Goal: Information Seeking & Learning: Learn about a topic

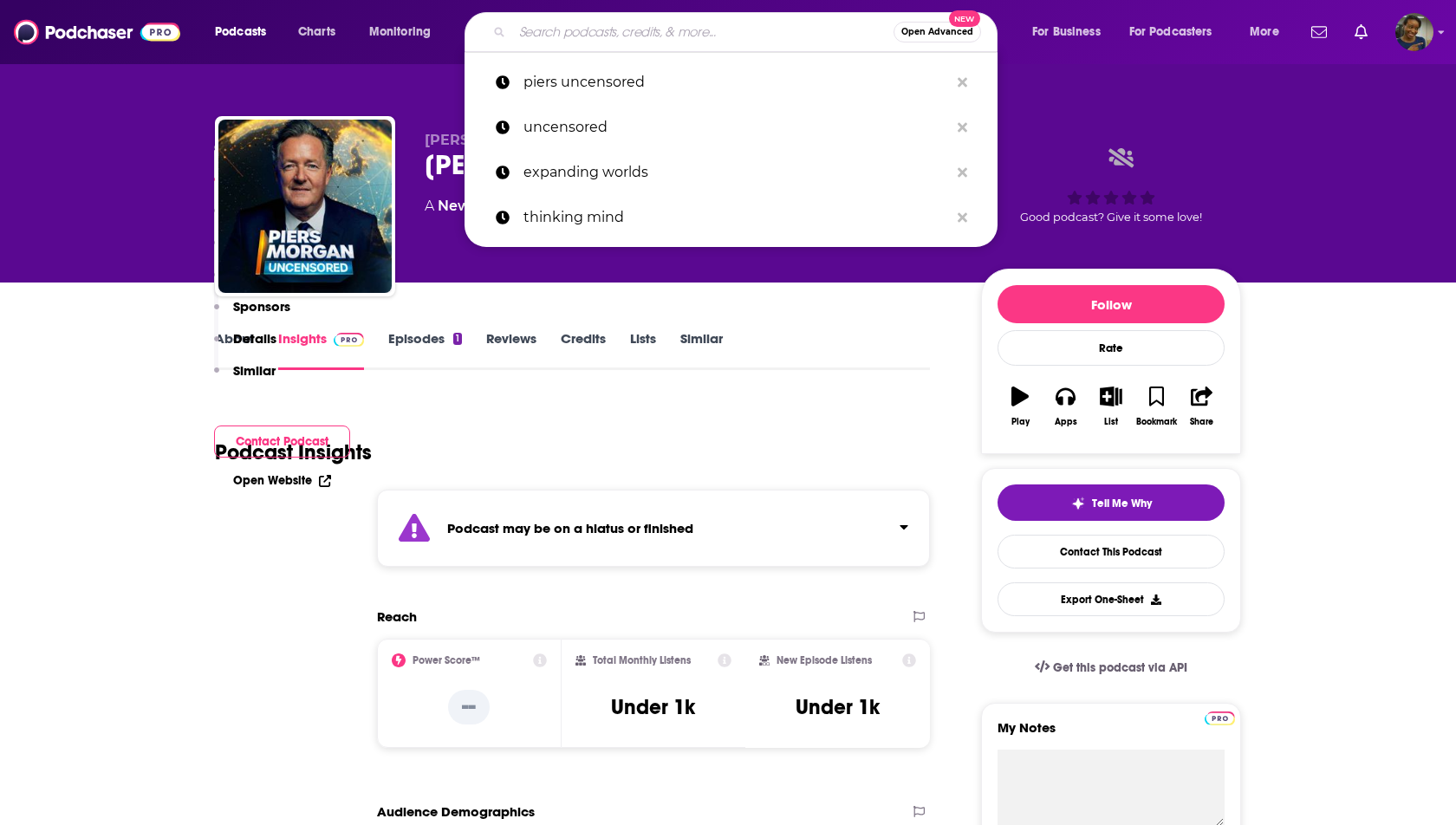
scroll to position [994, 0]
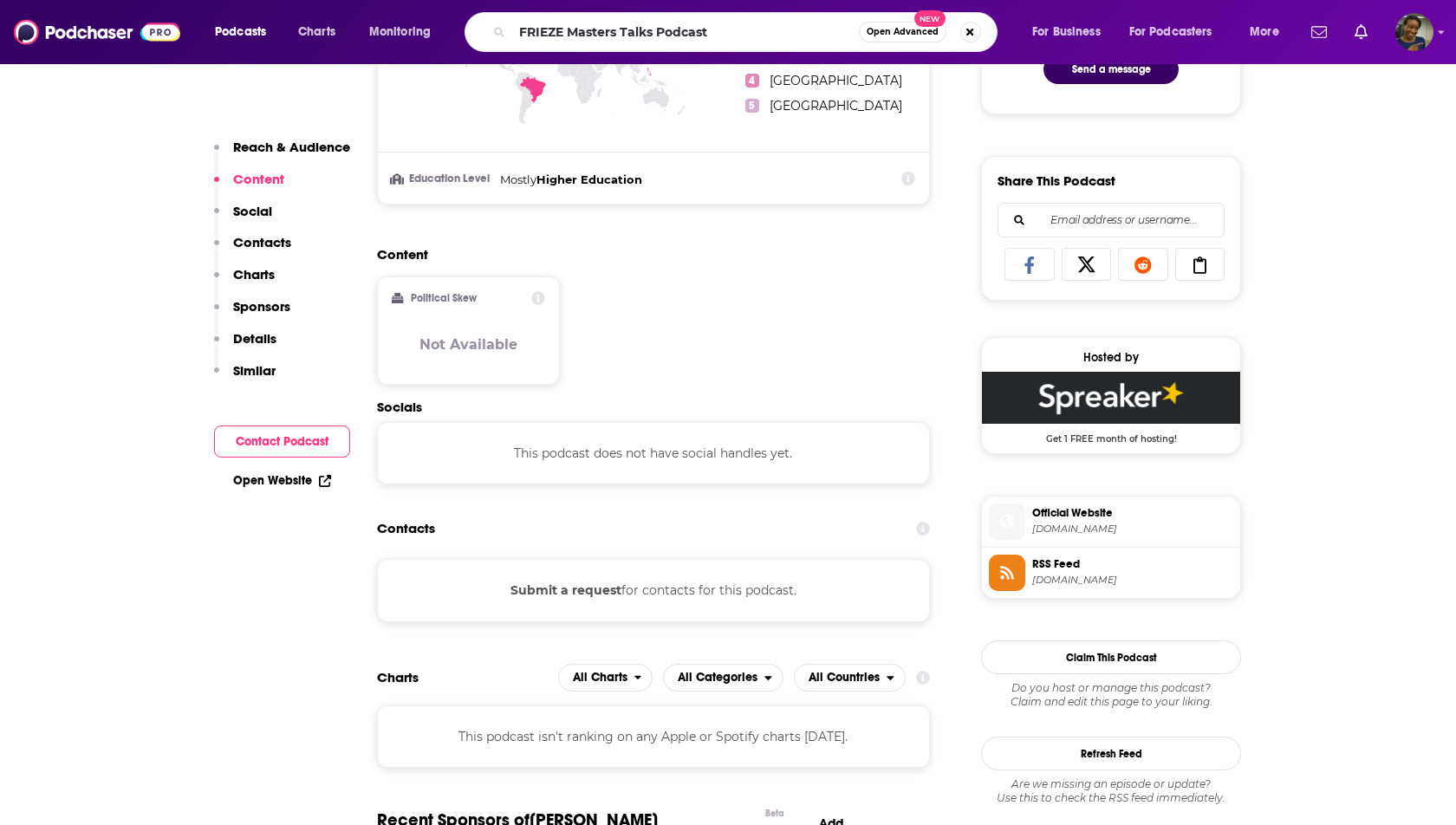
click at [676, 29] on input "FRIEZE Masters Talks Podcast" at bounding box center [685, 32] width 347 height 28
type input "FRIEZE Masters Talks"
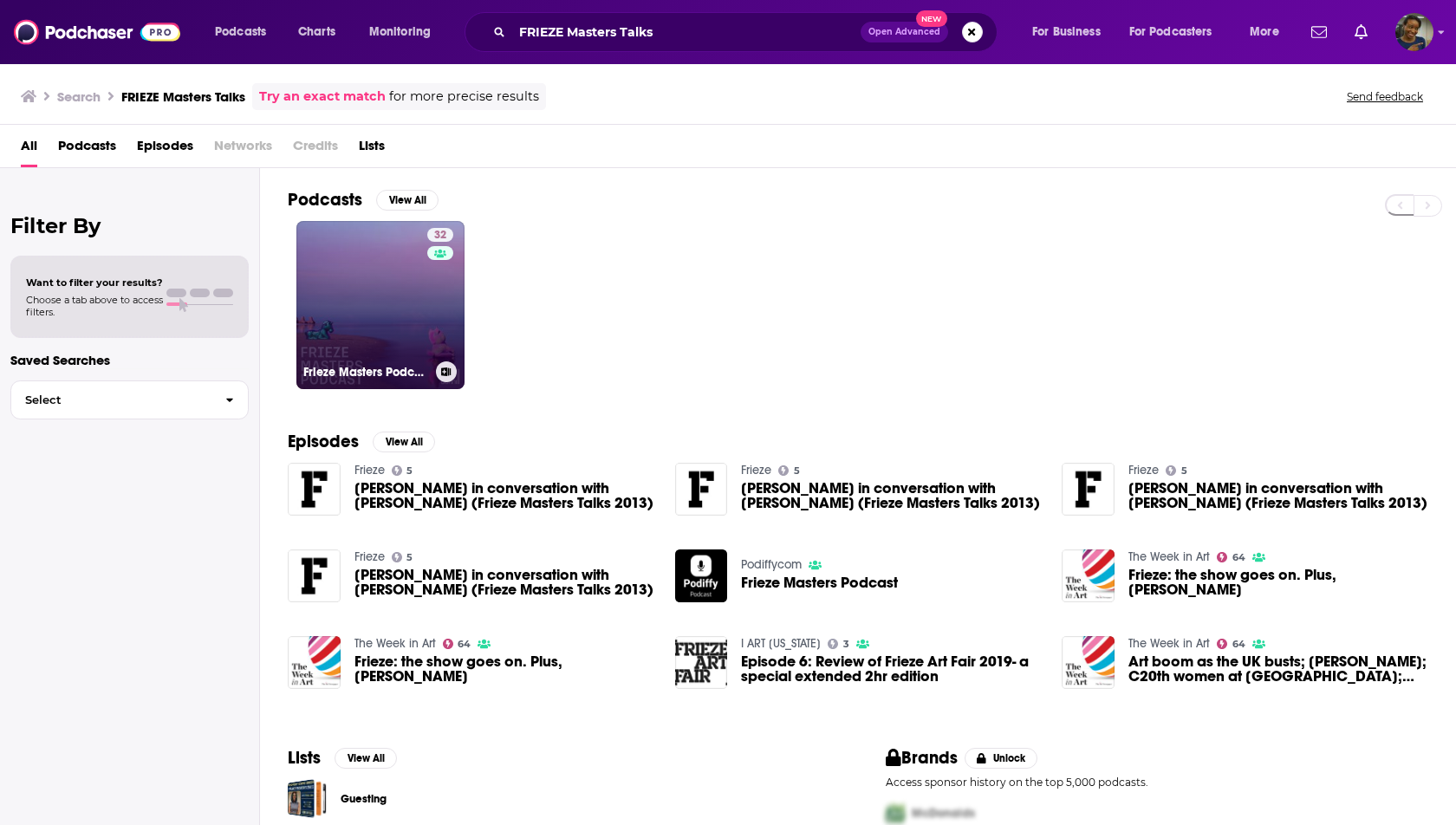
click at [394, 295] on link "32 Frieze Masters Podcast" at bounding box center [380, 304] width 168 height 168
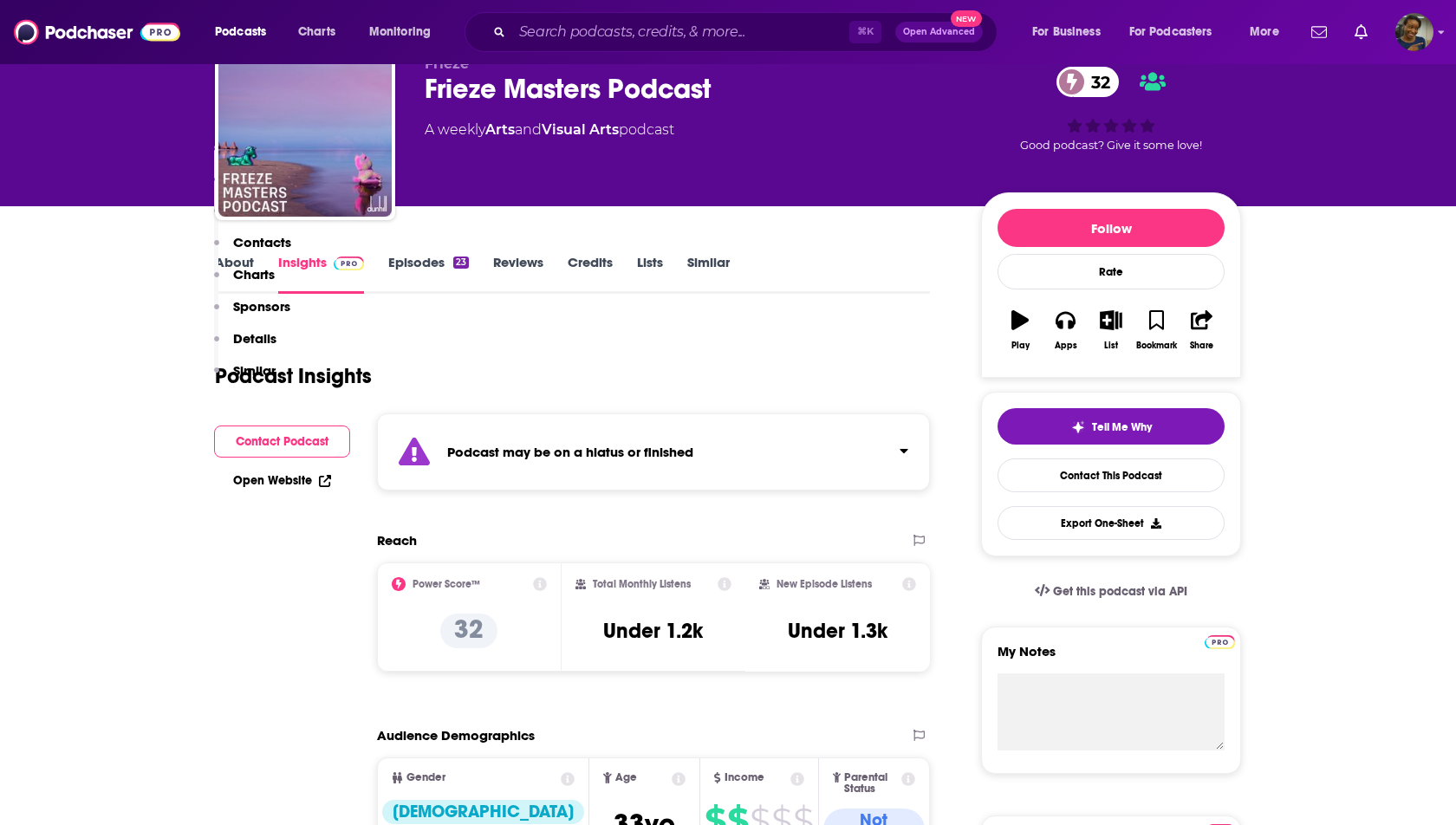
scroll to position [39, 0]
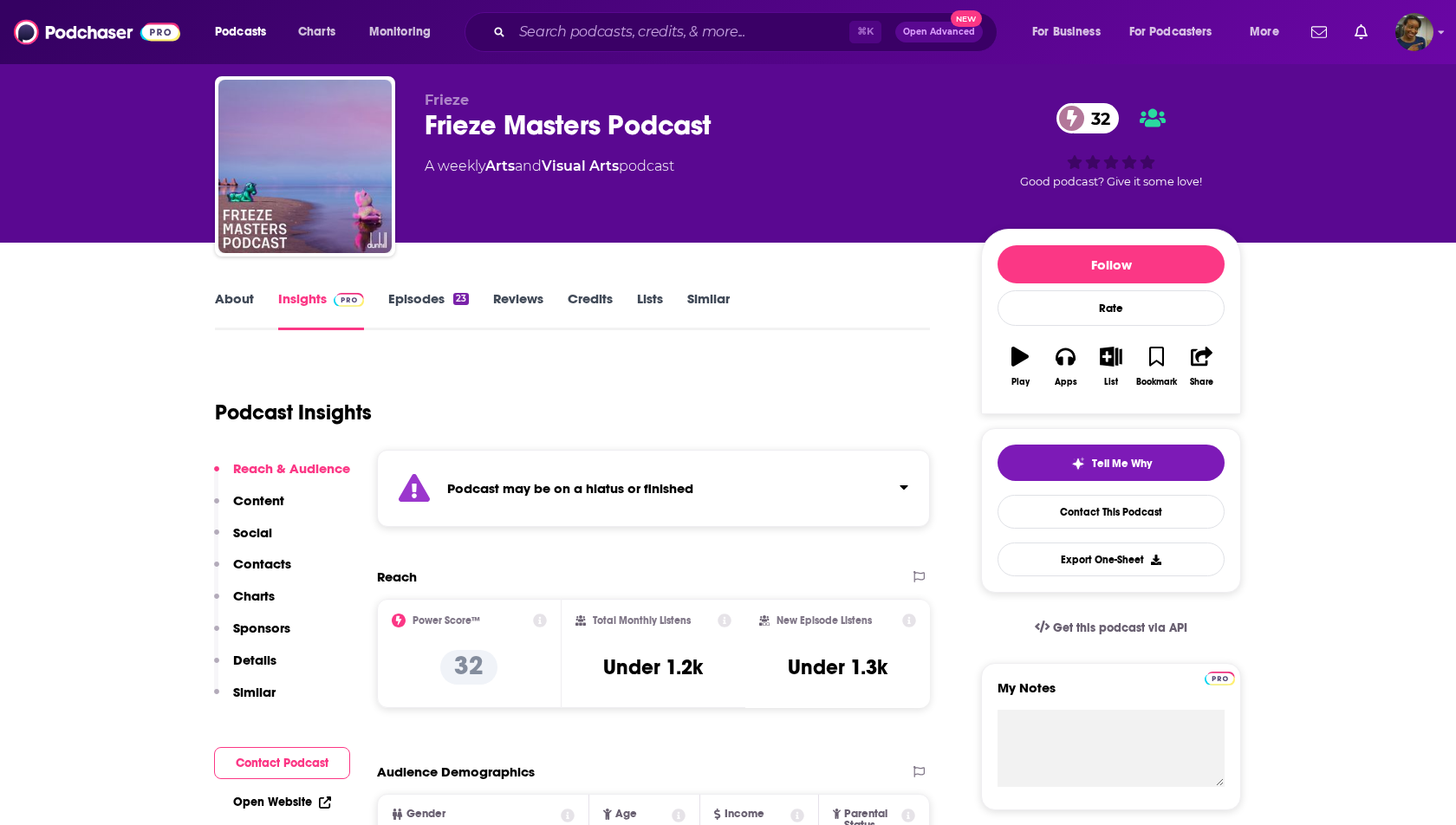
click at [420, 307] on link "Episodes 23" at bounding box center [428, 310] width 81 height 39
